Goal: Find specific page/section: Find specific page/section

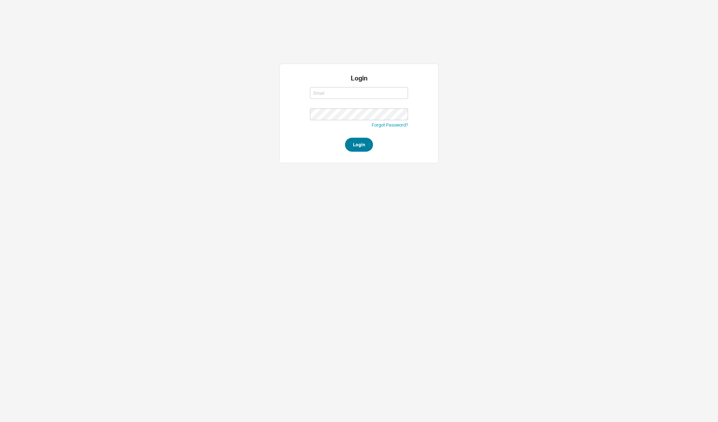
type input "[PERSON_NAME][EMAIL_ADDRESS][DOMAIN_NAME]"
type input "david@qualitybath.com"
click at [351, 148] on button "Login" at bounding box center [359, 145] width 28 height 14
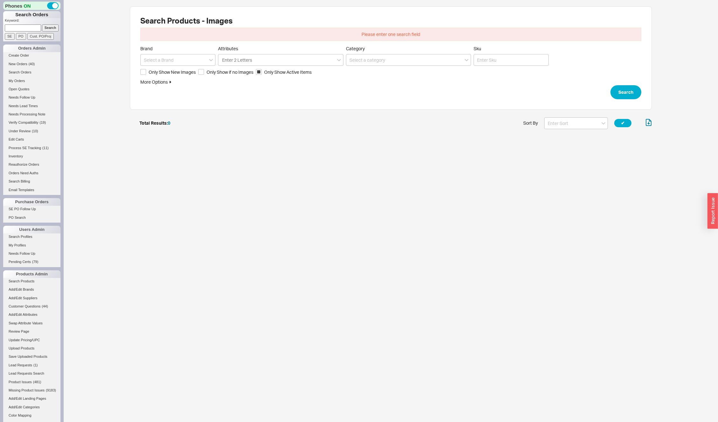
scroll to position [16, 517]
click at [172, 60] on input at bounding box center [177, 60] width 75 height 12
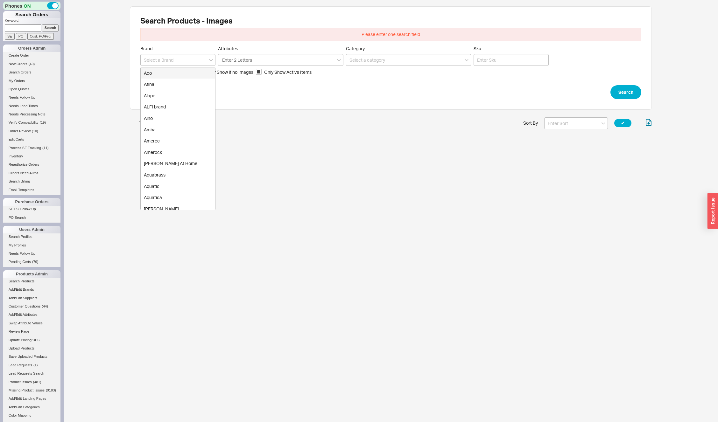
click at [112, 60] on div "Search Products - Images Please enter one search field Brand Aco Afina Alape AL…" at bounding box center [391, 72] width 654 height 145
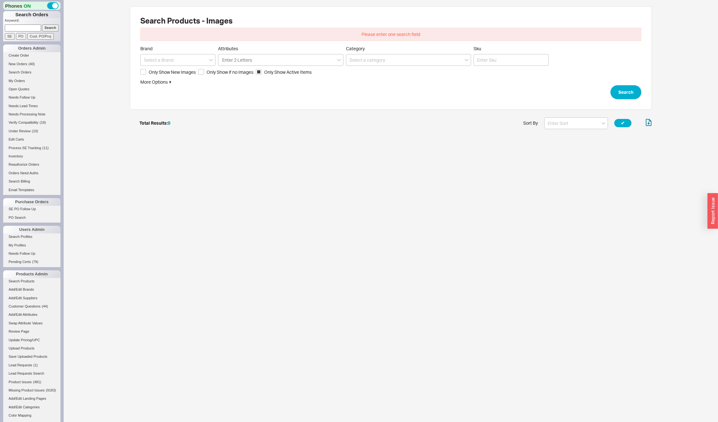
click at [147, 71] on label "Only Show New Images" at bounding box center [167, 72] width 55 height 6
click at [146, 71] on input "Only Show New Images" at bounding box center [143, 72] width 6 height 6
checkbox input "true"
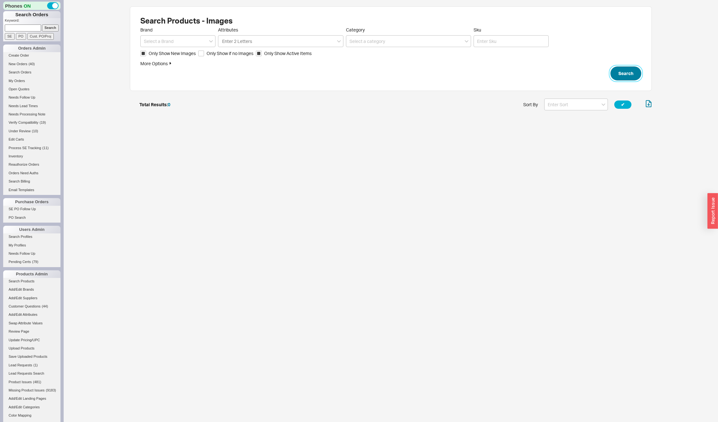
click at [634, 73] on button "Search" at bounding box center [625, 74] width 31 height 14
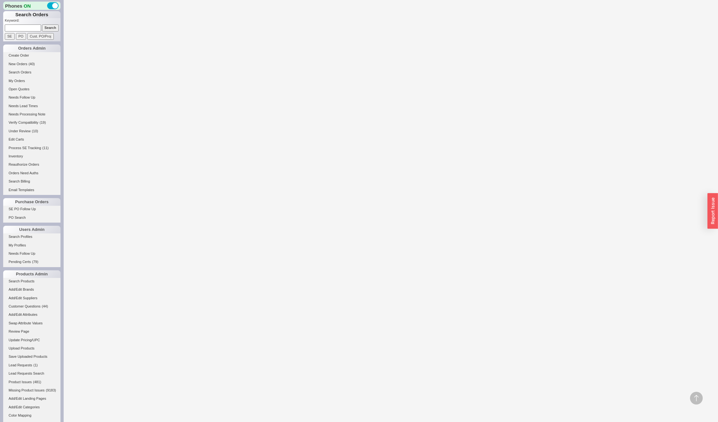
scroll to position [2589, 0]
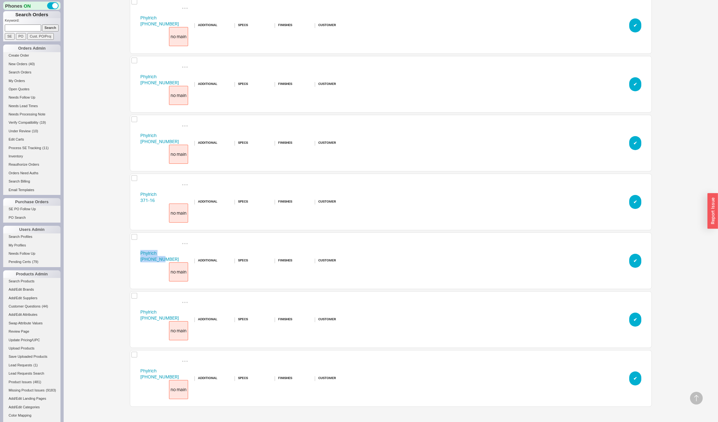
drag, startPoint x: 135, startPoint y: 251, endPoint x: 161, endPoint y: 262, distance: 28.0
click at [161, 263] on div "Phylrich 371-16-10 no main additional specs finishes customer ✔︎" at bounding box center [391, 261] width 522 height 57
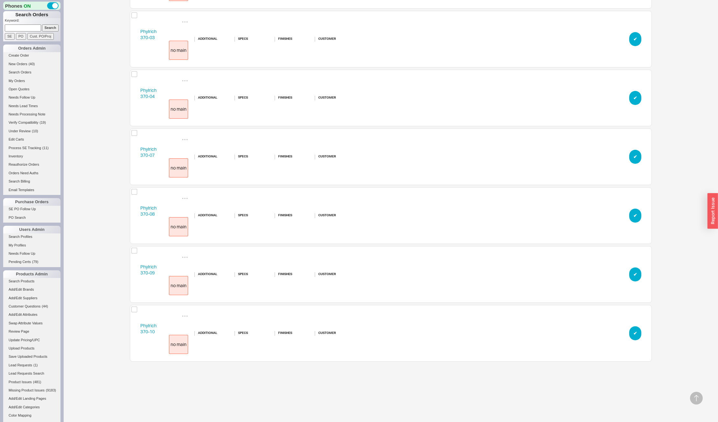
scroll to position [0, 0]
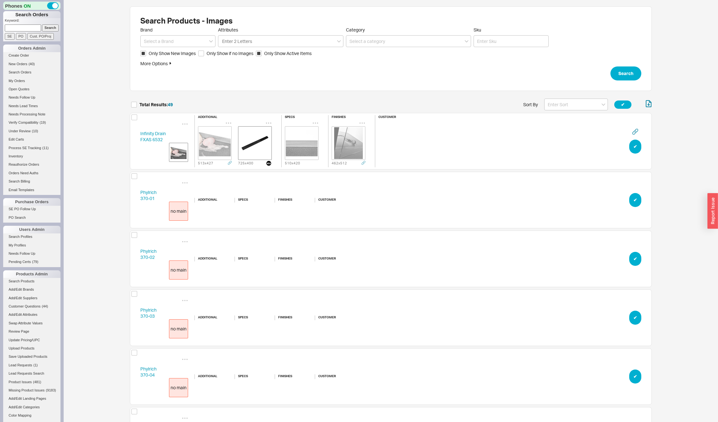
drag, startPoint x: 126, startPoint y: 200, endPoint x: 132, endPoint y: 193, distance: 9.9
drag, startPoint x: 140, startPoint y: 191, endPoint x: 159, endPoint y: 199, distance: 20.9
click at [159, 199] on div "Phylrich 370-01 no main additional specs finishes customer ✔︎" at bounding box center [391, 200] width 522 height 57
copy link "Phylrich 370-01"
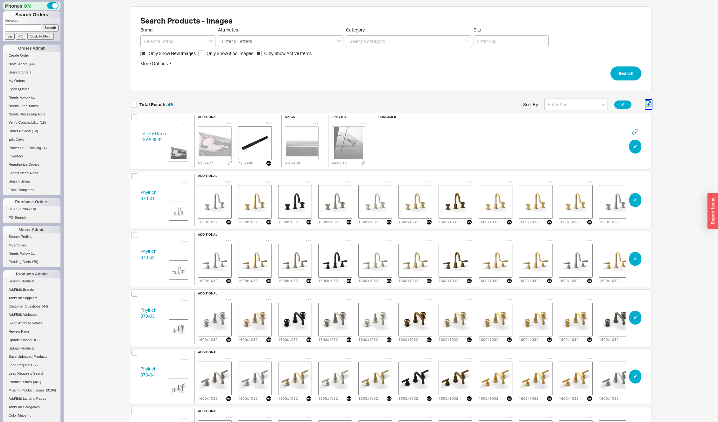
click at [649, 103] on icon "button" at bounding box center [648, 104] width 6 height 8
